Goal: Find specific page/section: Find specific page/section

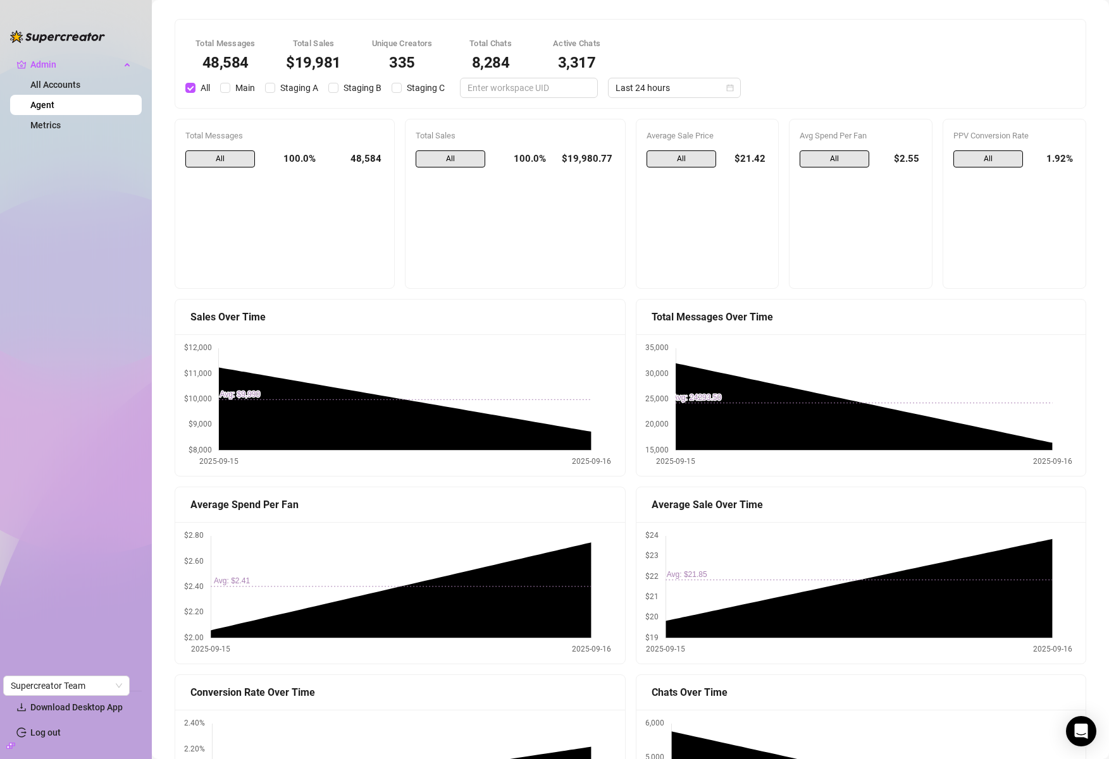
scroll to position [1044, 0]
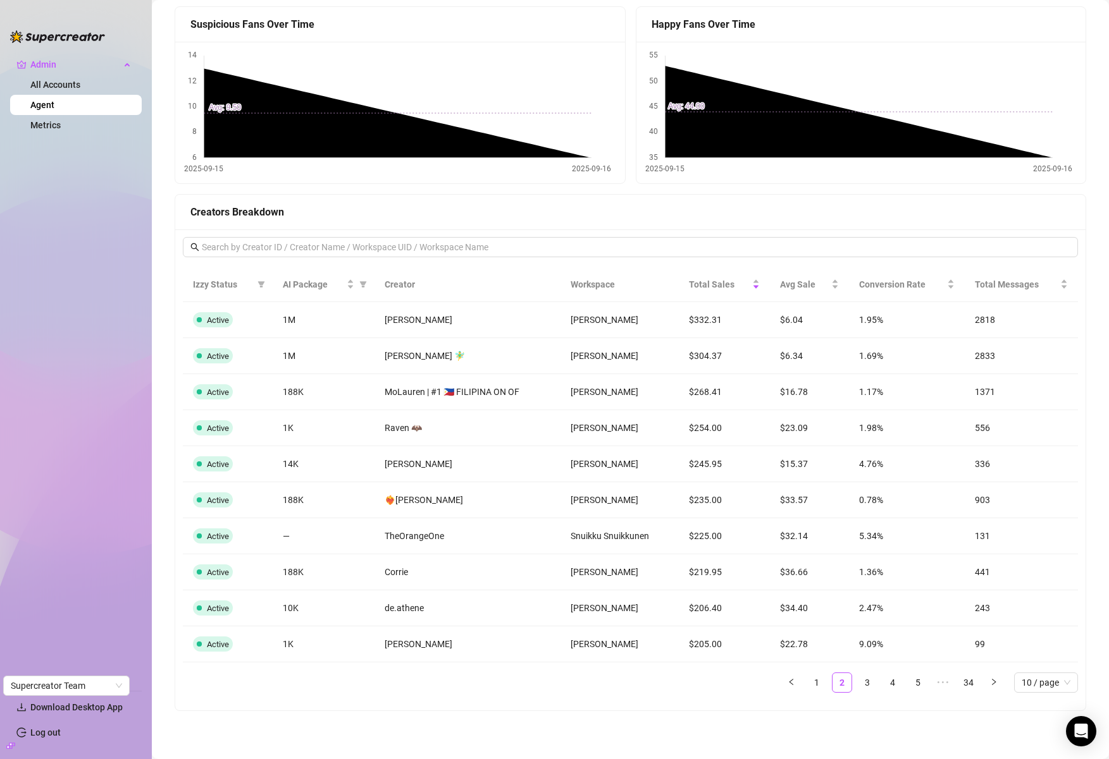
click at [704, 204] on div "Creators Breakdown" at bounding box center [630, 212] width 880 height 16
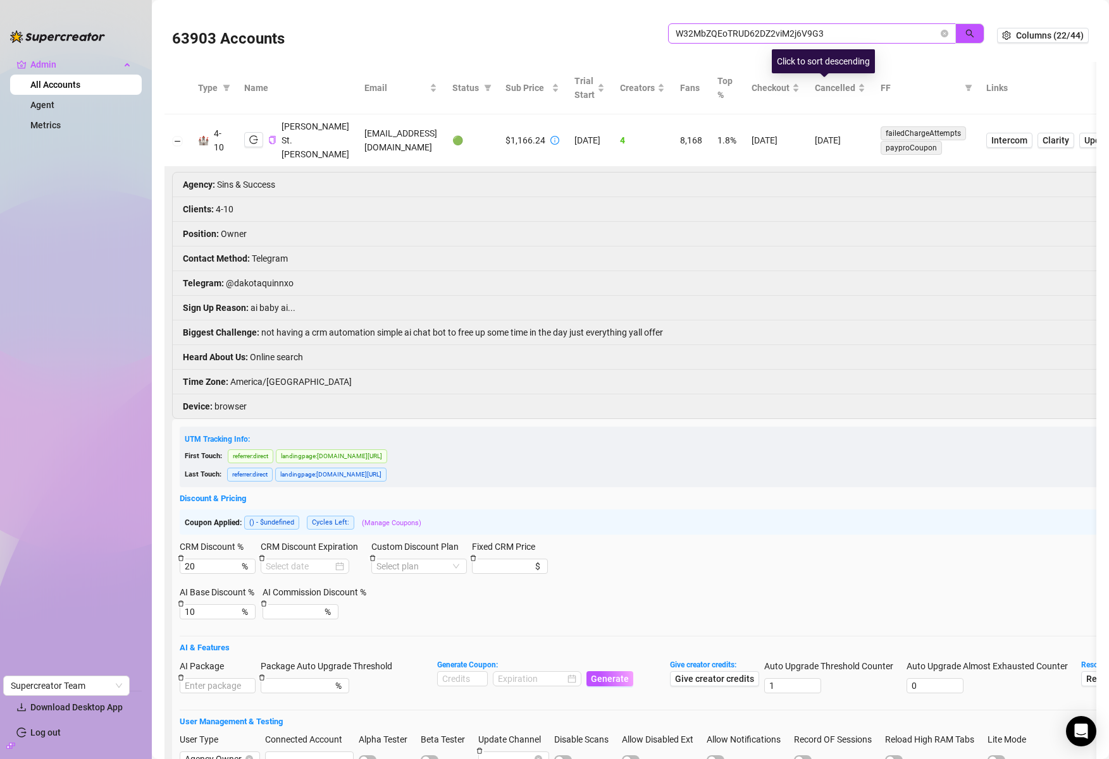
click at [771, 42] on span "W32MbZQEoTRUD62DZ2viM2j6V9G3" at bounding box center [812, 33] width 288 height 20
click at [771, 29] on input "W32MbZQEoTRUD62DZ2viM2j6V9G3" at bounding box center [806, 34] width 262 height 14
click at [835, 33] on input "W32MbZQEoTRUD62DZ2viM2j6V9G3" at bounding box center [806, 34] width 262 height 14
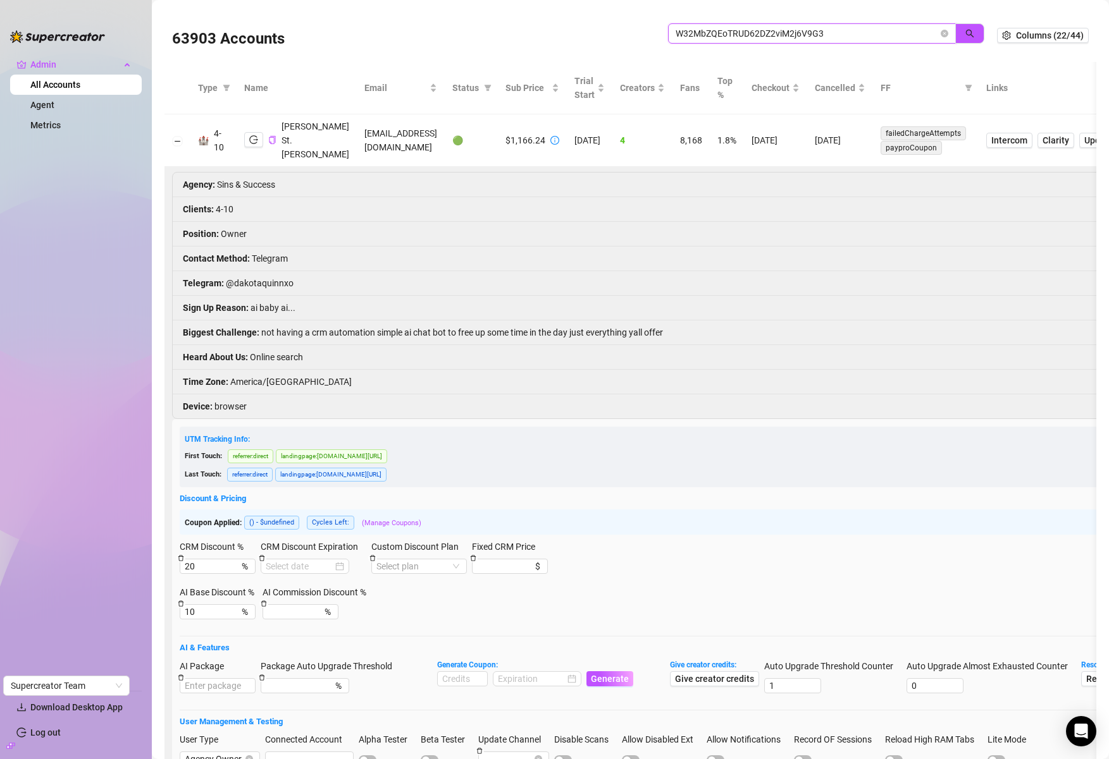
click at [785, 28] on input "W32MbZQEoTRUD62DZ2viM2j6V9G3" at bounding box center [806, 34] width 262 height 14
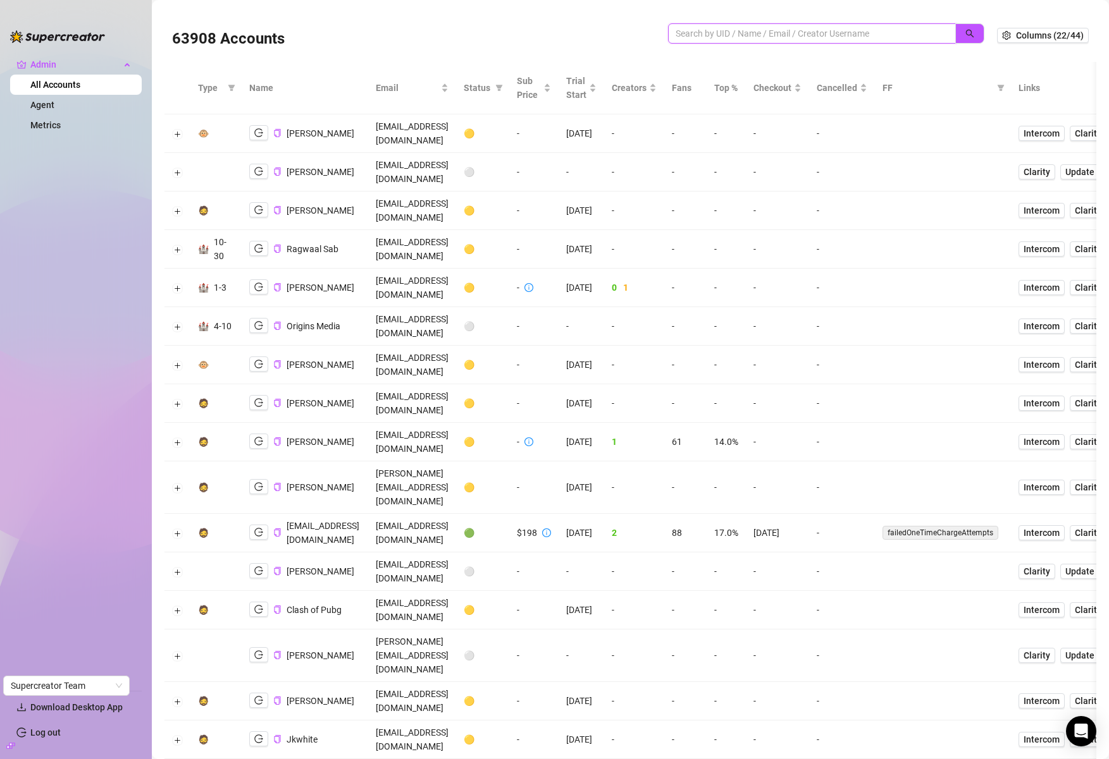
click at [799, 33] on input "search" at bounding box center [806, 34] width 262 height 14
paste input "https://www.google.com/search?q=%22Verge+is+a+full-service+talent+management+co…"
click at [822, 36] on input "https://www.google.com/search?q=%22Verge+is+a+full-service+talent+management+co…" at bounding box center [806, 34] width 262 height 14
type input "https://www.google.com/search?q=%22xVerge+is+a+full-service+talent+management+c…"
click at [824, 35] on input "https://www.google.com/search?q=%22xVerge+is+a+full-service+talent+management+c…" at bounding box center [806, 34] width 262 height 14
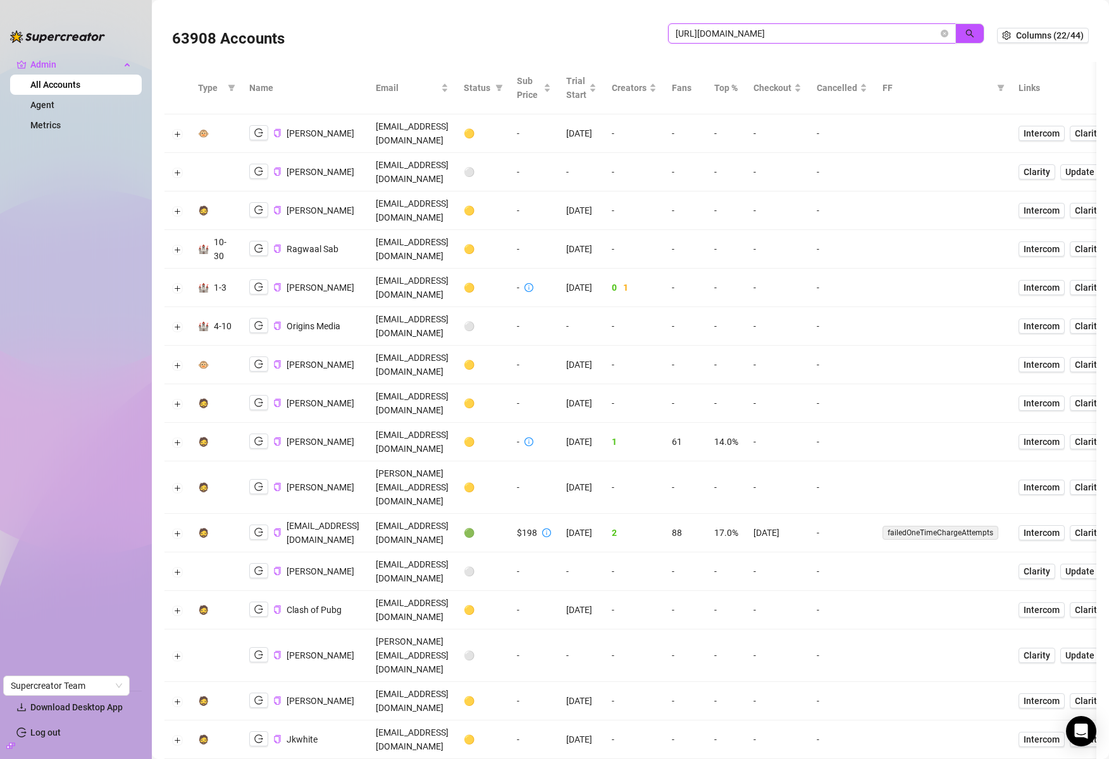
click at [824, 35] on input "https://www.google.com/search?q=%22xVerge+is+a+full-service+talent+management+c…" at bounding box center [806, 34] width 262 height 14
click at [700, 32] on input "search" at bounding box center [806, 34] width 262 height 14
click at [724, 33] on input "search" at bounding box center [806, 34] width 262 height 14
click at [713, 32] on input "search" at bounding box center [806, 34] width 262 height 14
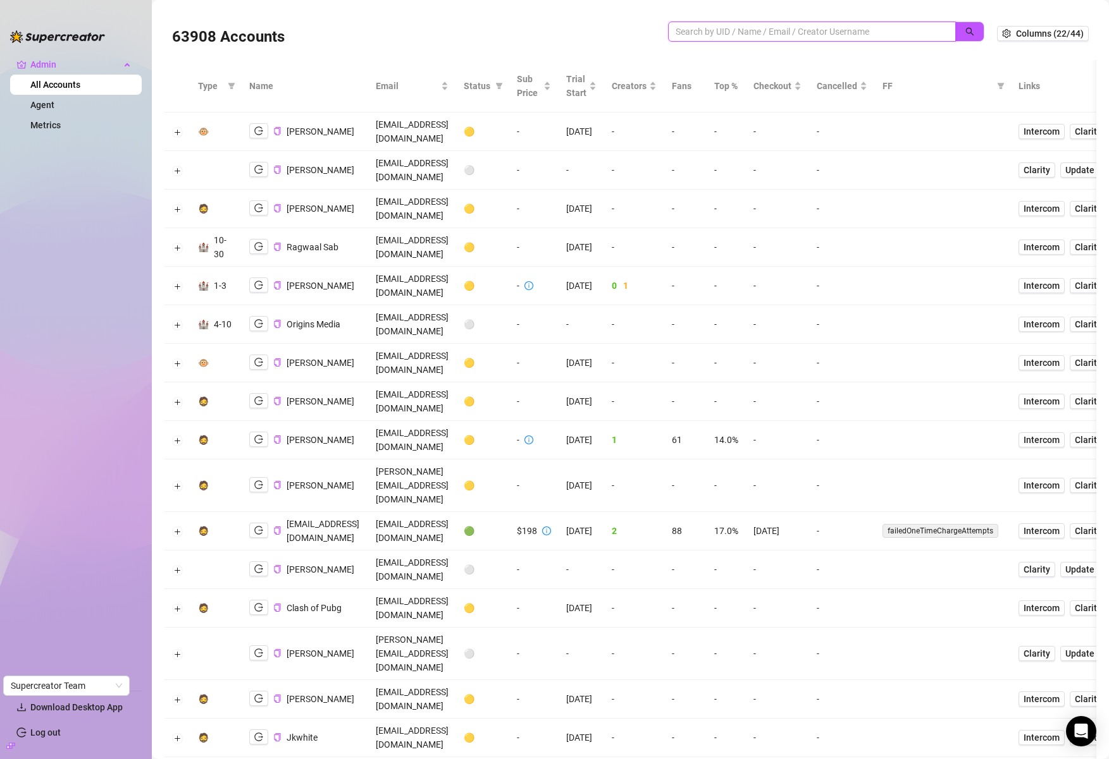
scroll to position [3, 0]
click at [801, 13] on div "63908 Accounts" at bounding box center [584, 32] width 825 height 43
click at [800, 30] on input "search" at bounding box center [806, 31] width 262 height 14
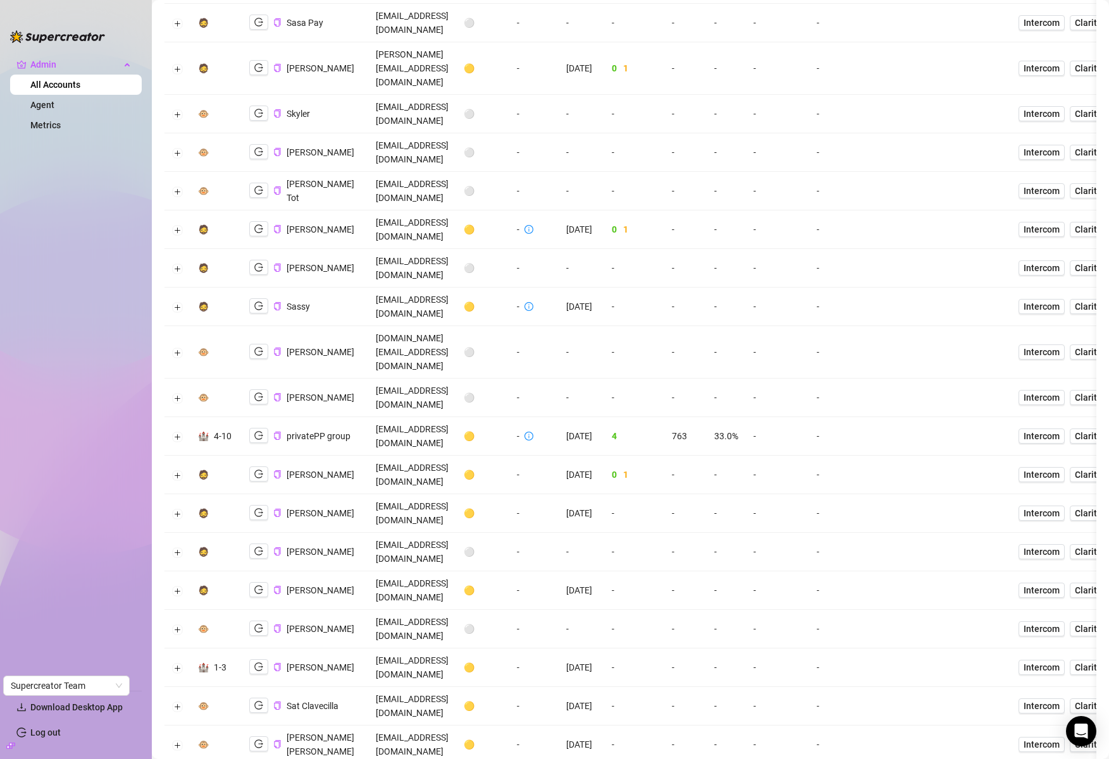
scroll to position [1159, 0]
